Goal: Information Seeking & Learning: Learn about a topic

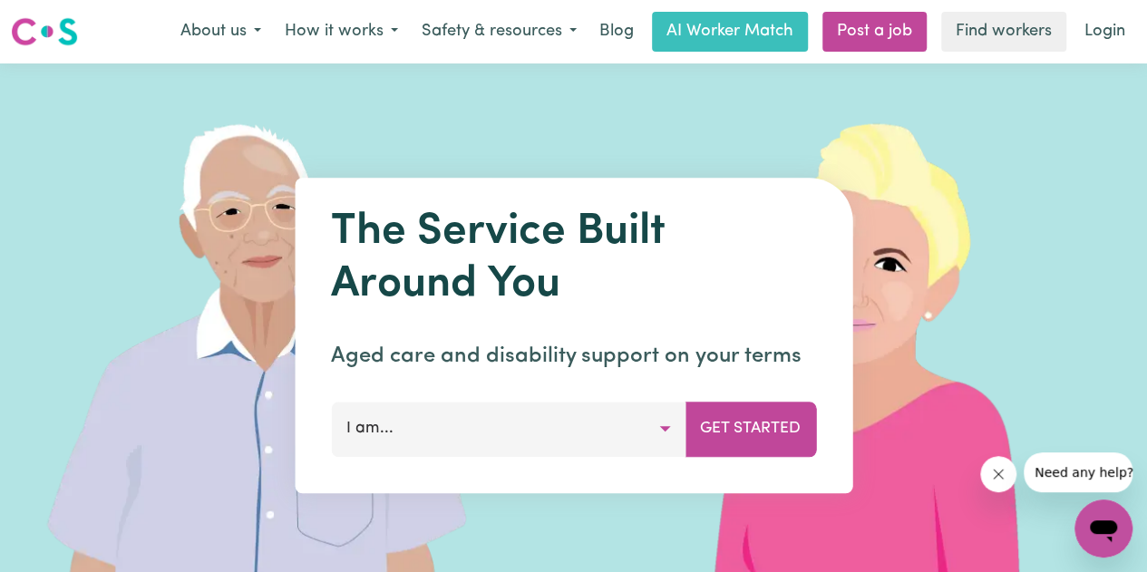
click at [557, 443] on button "I am..." at bounding box center [508, 429] width 355 height 54
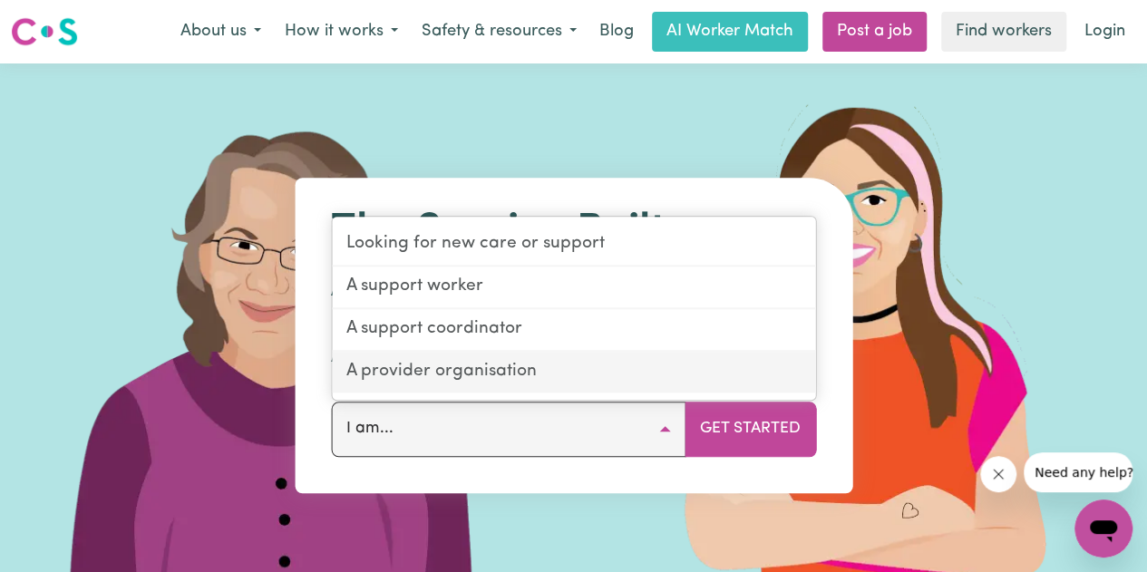
click at [415, 376] on link "A provider organisation" at bounding box center [573, 372] width 483 height 41
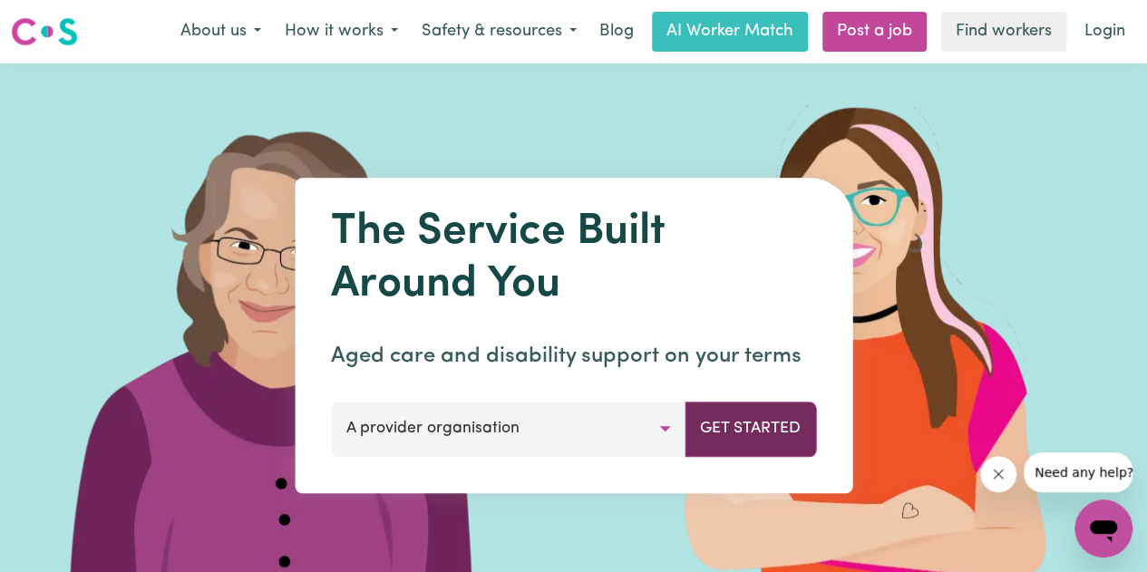
click at [750, 423] on button "Get Started" at bounding box center [750, 429] width 131 height 54
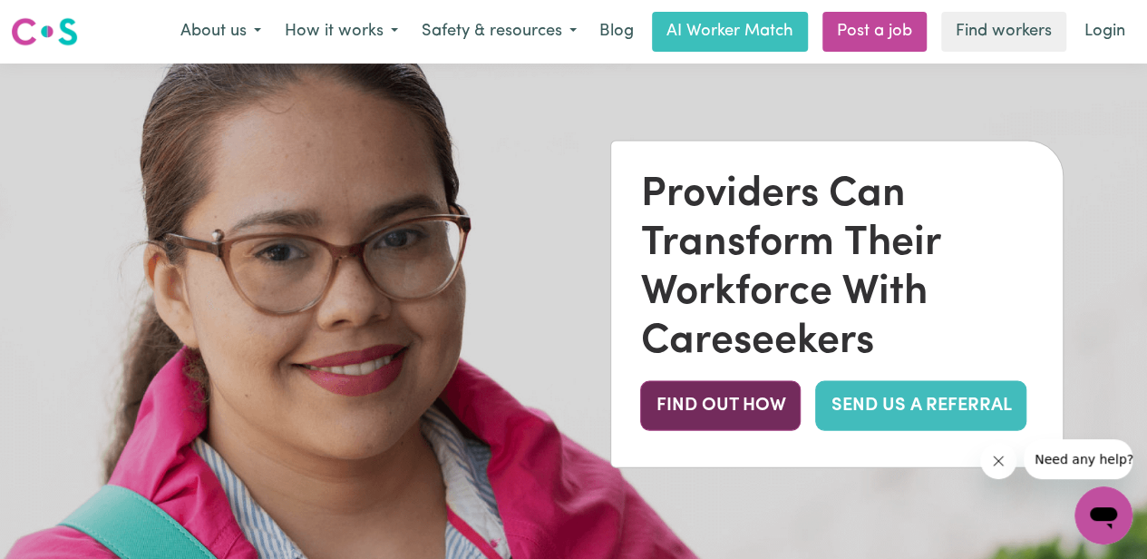
click at [773, 407] on button "FIND OUT HOW" at bounding box center [720, 405] width 161 height 50
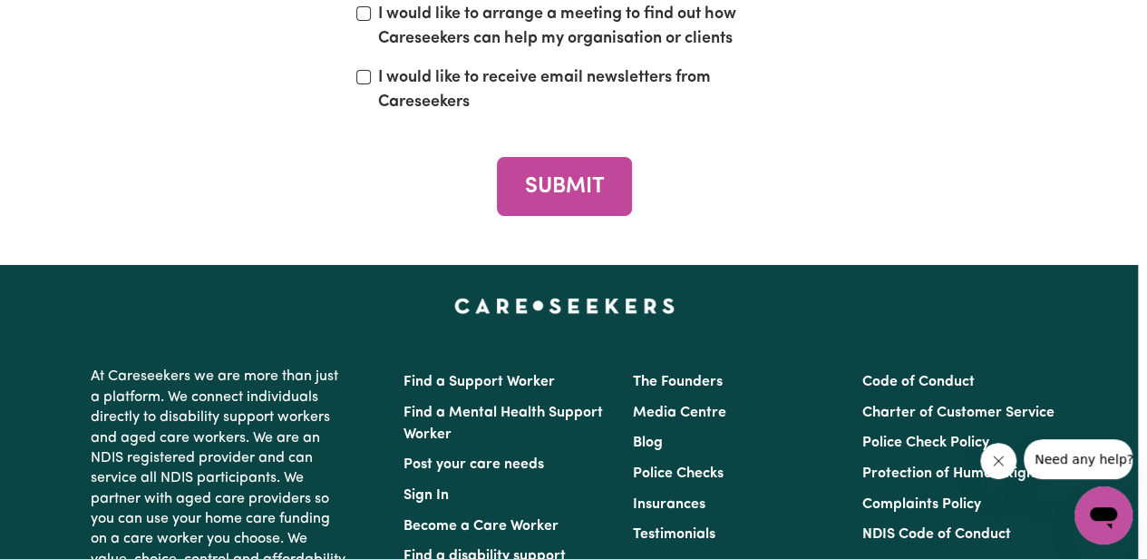
scroll to position [6693, 9]
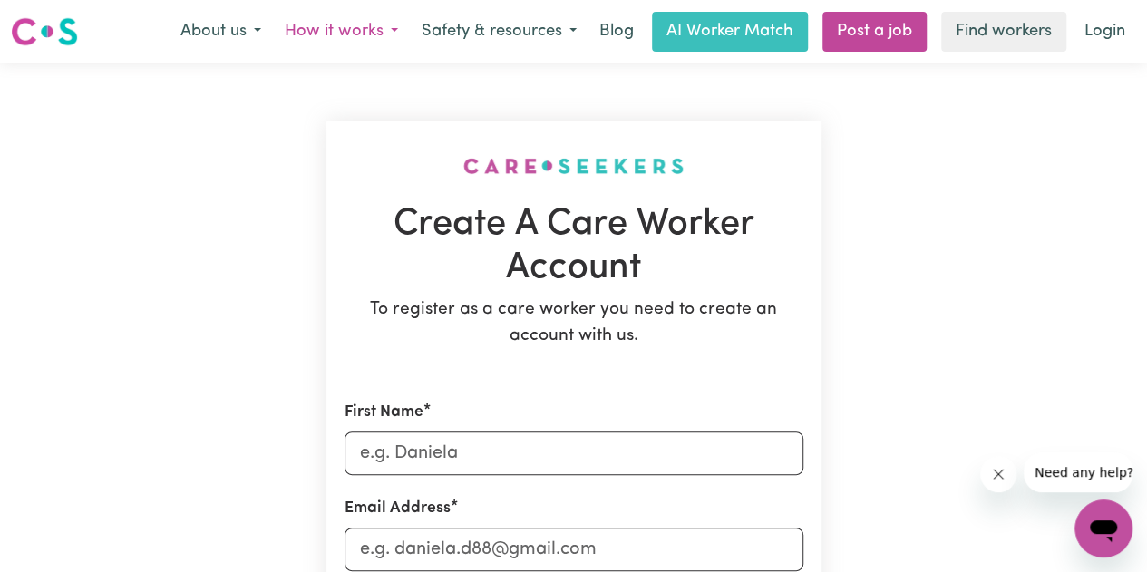
click at [341, 33] on button "How it works" at bounding box center [341, 32] width 137 height 38
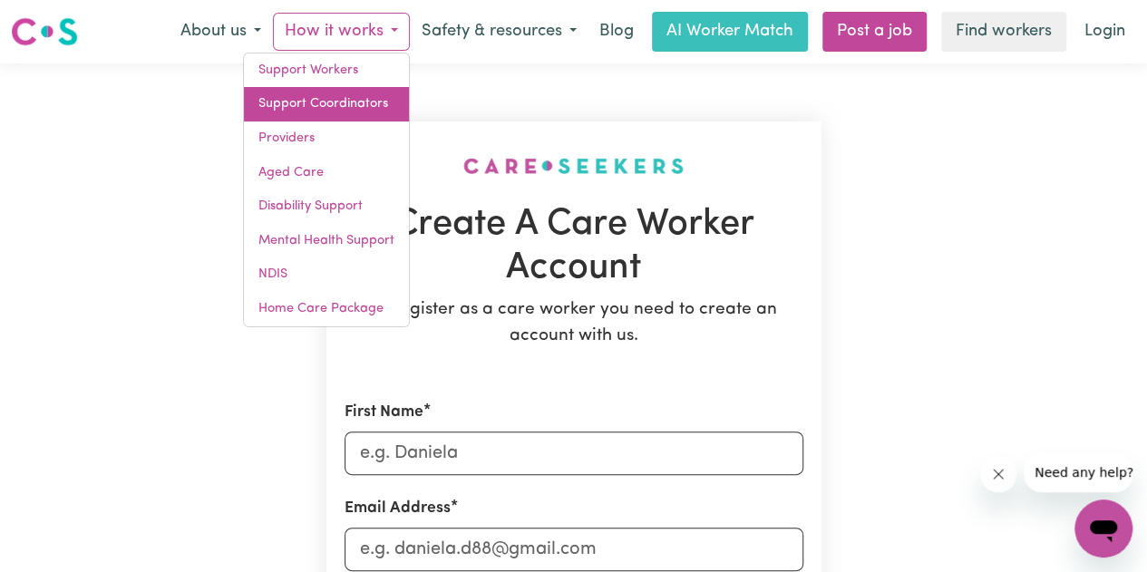
click at [284, 100] on link "Support Coordinators" at bounding box center [326, 104] width 165 height 34
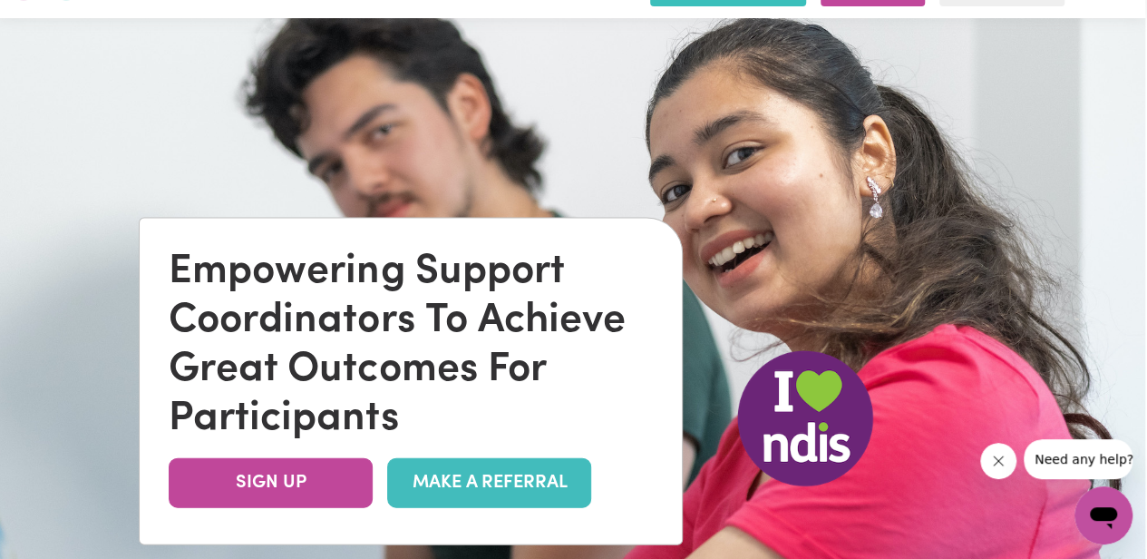
scroll to position [0, 2]
